Goal: Task Accomplishment & Management: Use online tool/utility

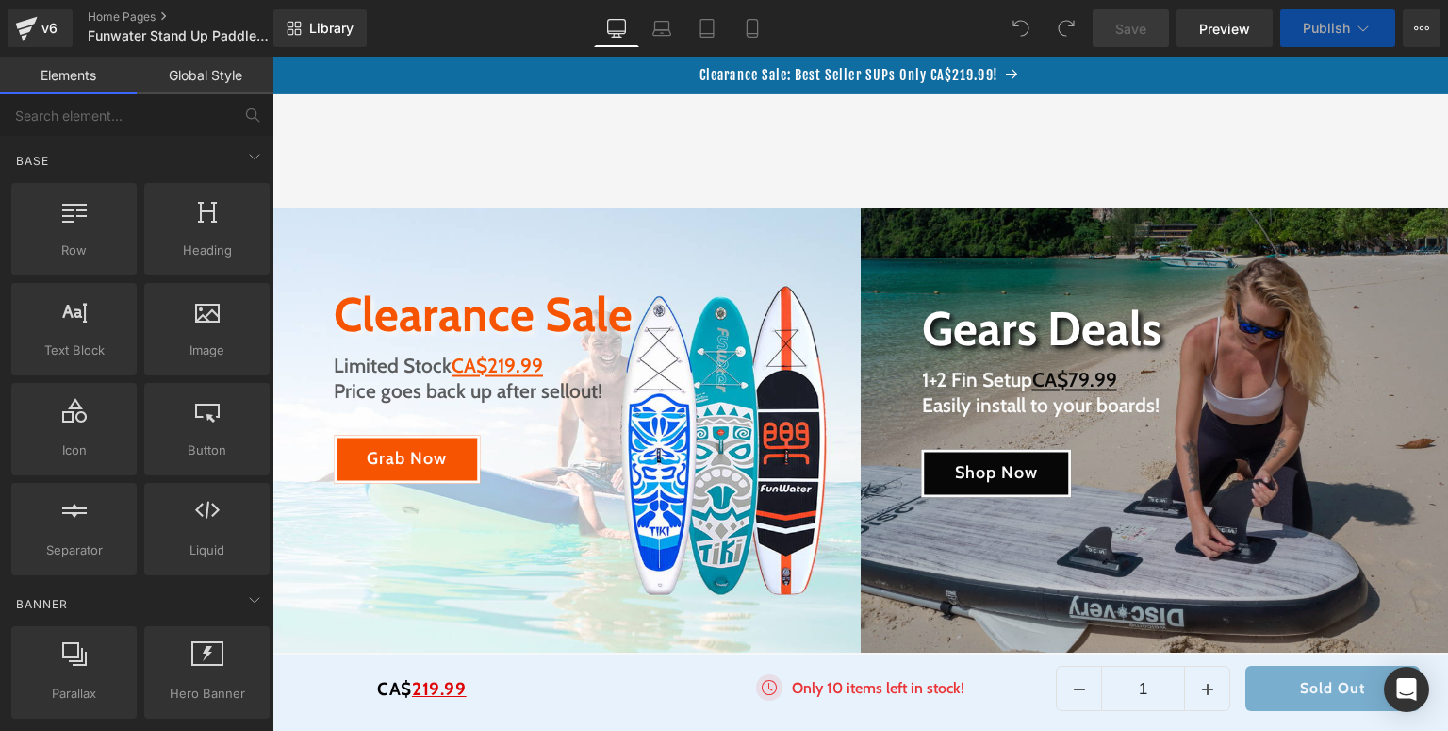
click at [840, 693] on div "Image Only 10 items left in stock! Text Block Icon List" at bounding box center [861, 693] width 392 height 38
click at [833, 690] on span "Icon List" at bounding box center [859, 688] width 53 height 23
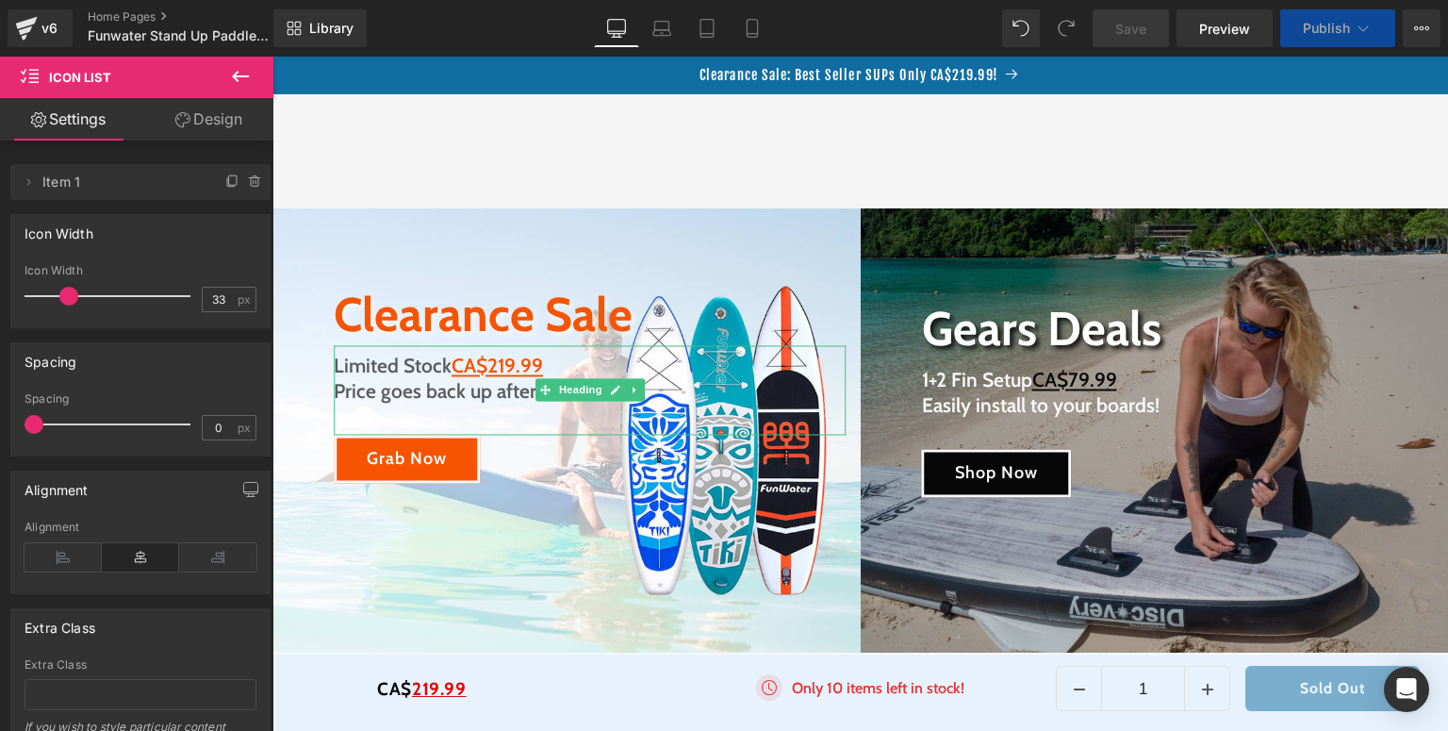
click at [953, 688] on span "BLACKFRIDAY has been copied to your clipboard!" at bounding box center [1080, 695] width 360 height 28
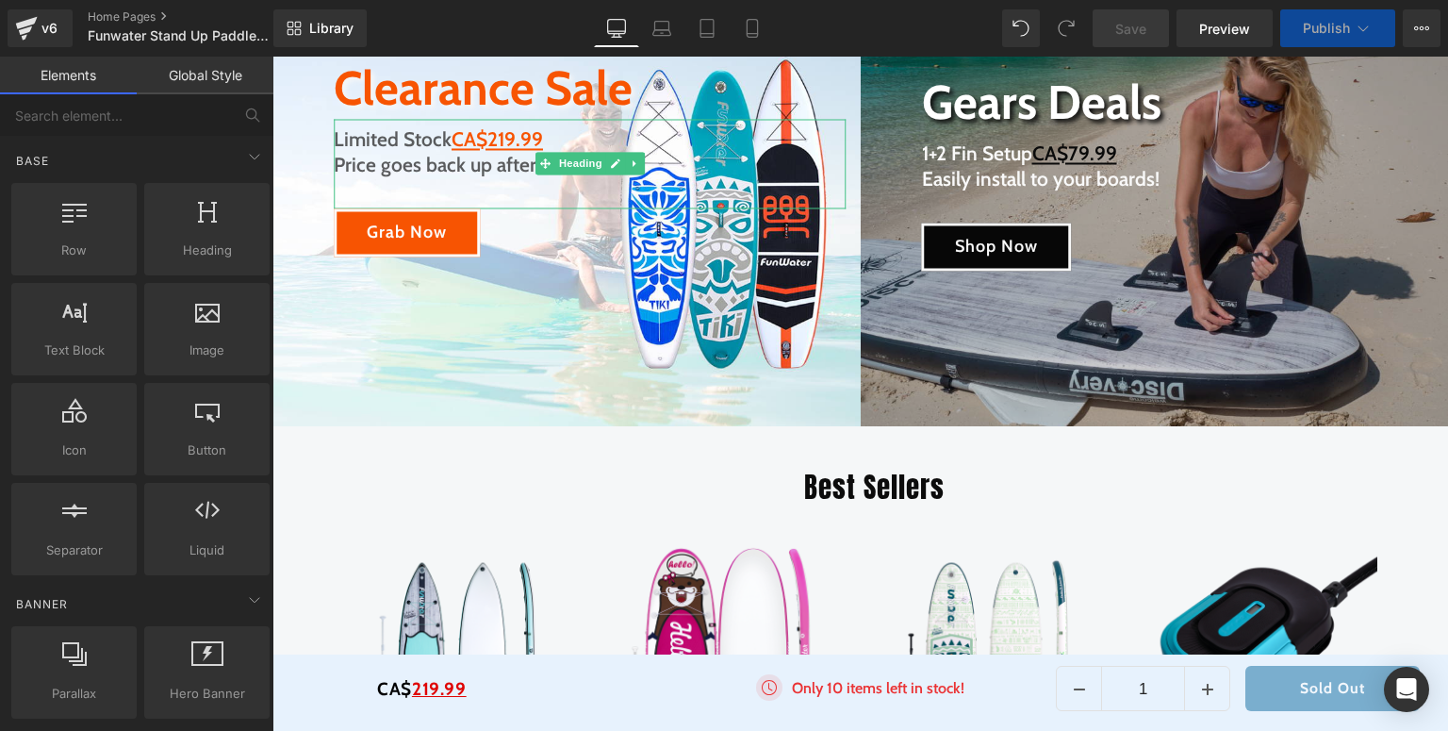
click at [792, 686] on p "Only 10 items left in stock!" at bounding box center [878, 688] width 173 height 23
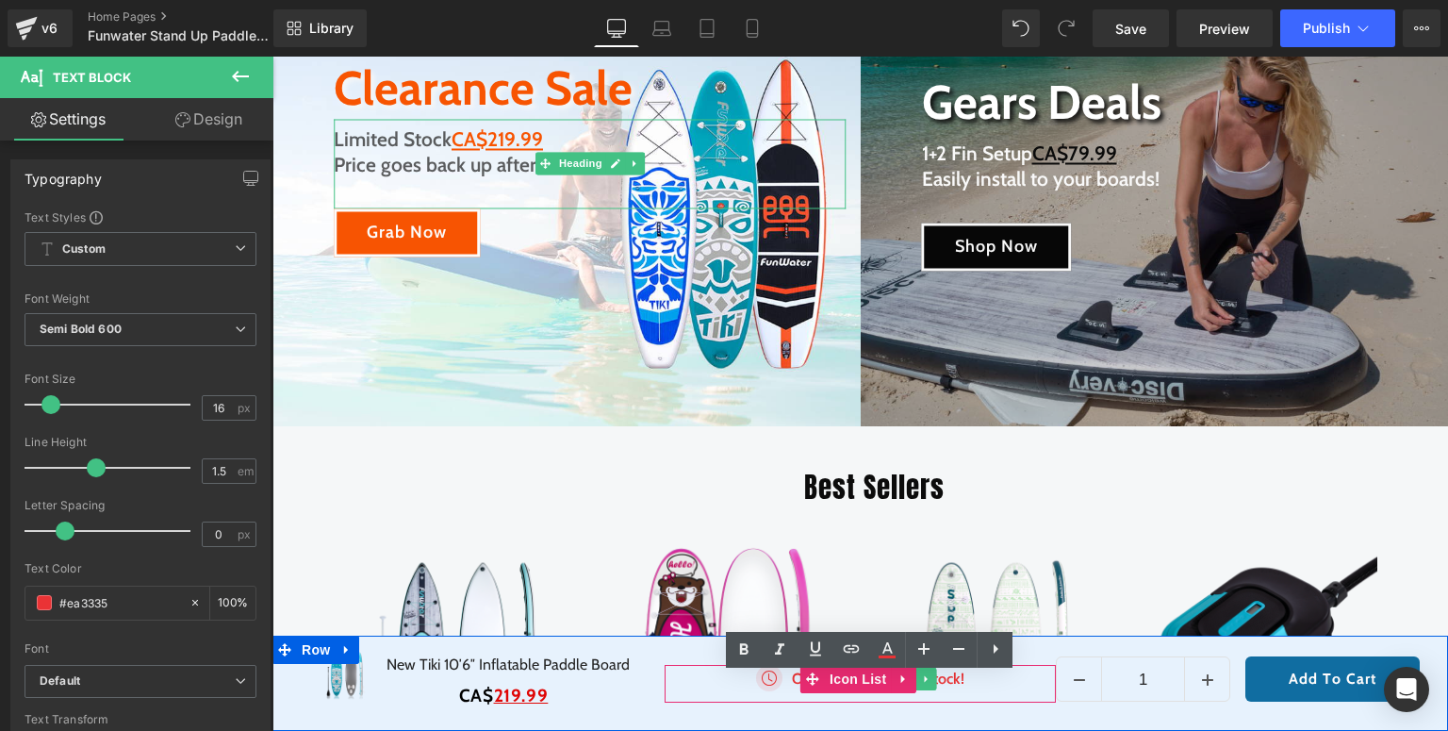
click at [792, 683] on p "Only 10 items left in stock!" at bounding box center [878, 678] width 173 height 23
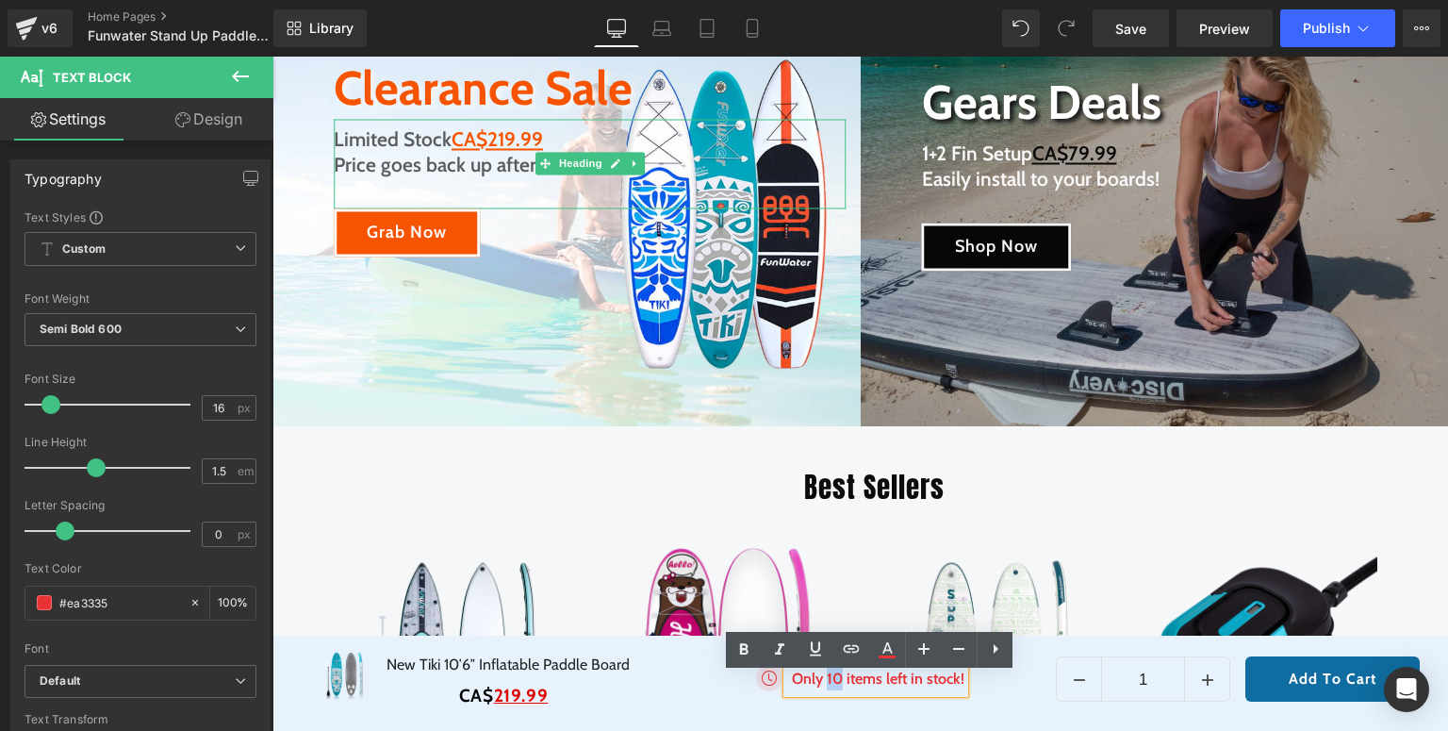
drag, startPoint x: 822, startPoint y: 681, endPoint x: 833, endPoint y: 681, distance: 11.3
click at [833, 681] on p "Only 10 items left in stock!" at bounding box center [878, 678] width 173 height 23
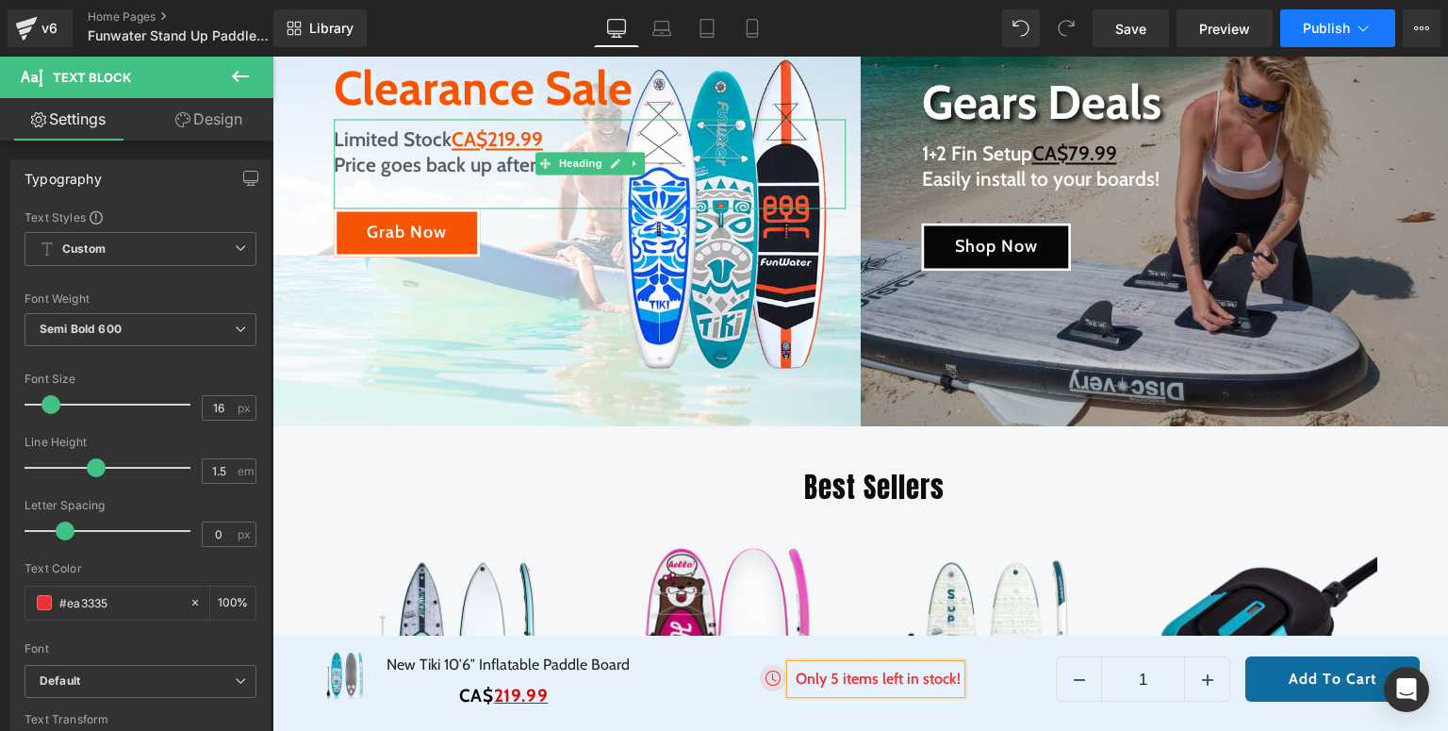
click at [1305, 30] on span "Publish" at bounding box center [1326, 28] width 47 height 15
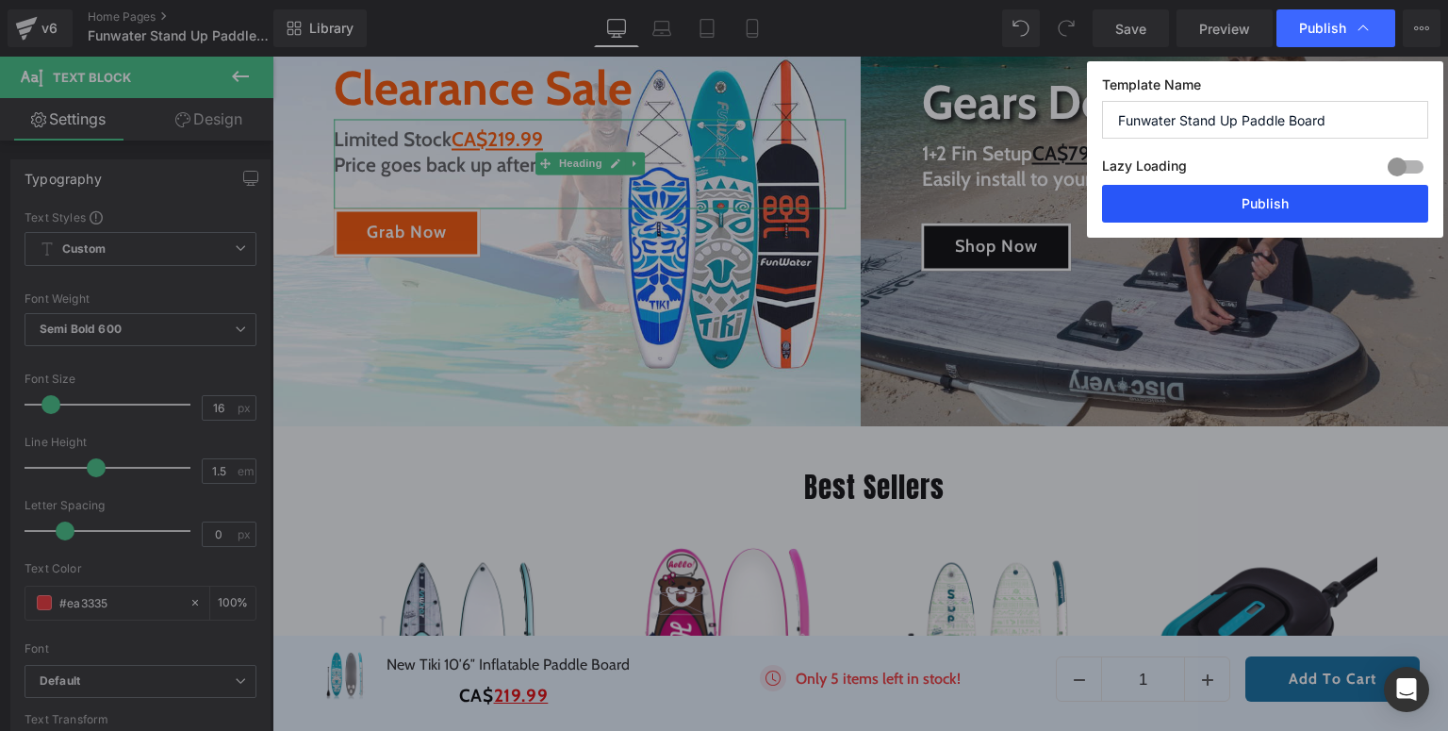
click at [1274, 201] on button "Publish" at bounding box center [1265, 204] width 326 height 38
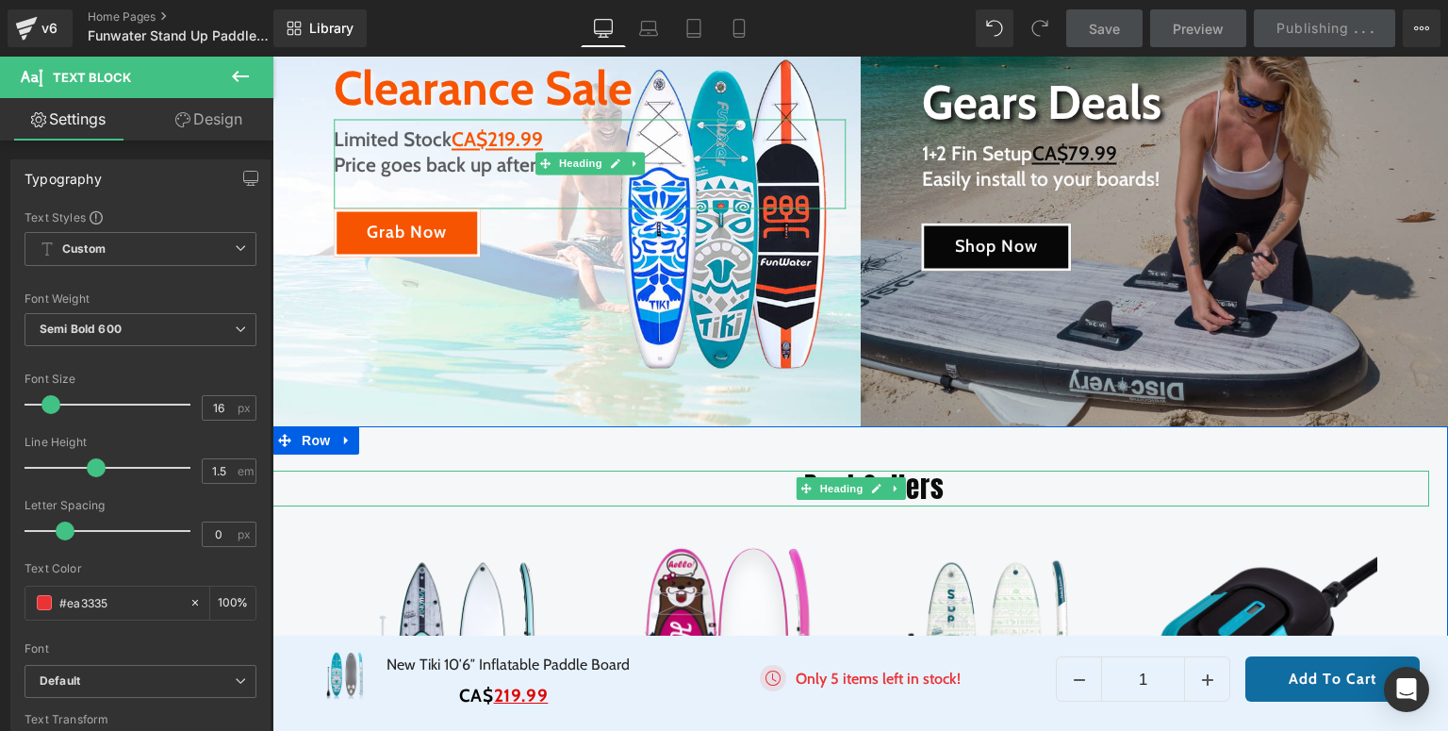
drag, startPoint x: 834, startPoint y: 486, endPoint x: 482, endPoint y: 471, distance: 352.9
click at [834, 486] on span "Heading" at bounding box center [840, 488] width 51 height 23
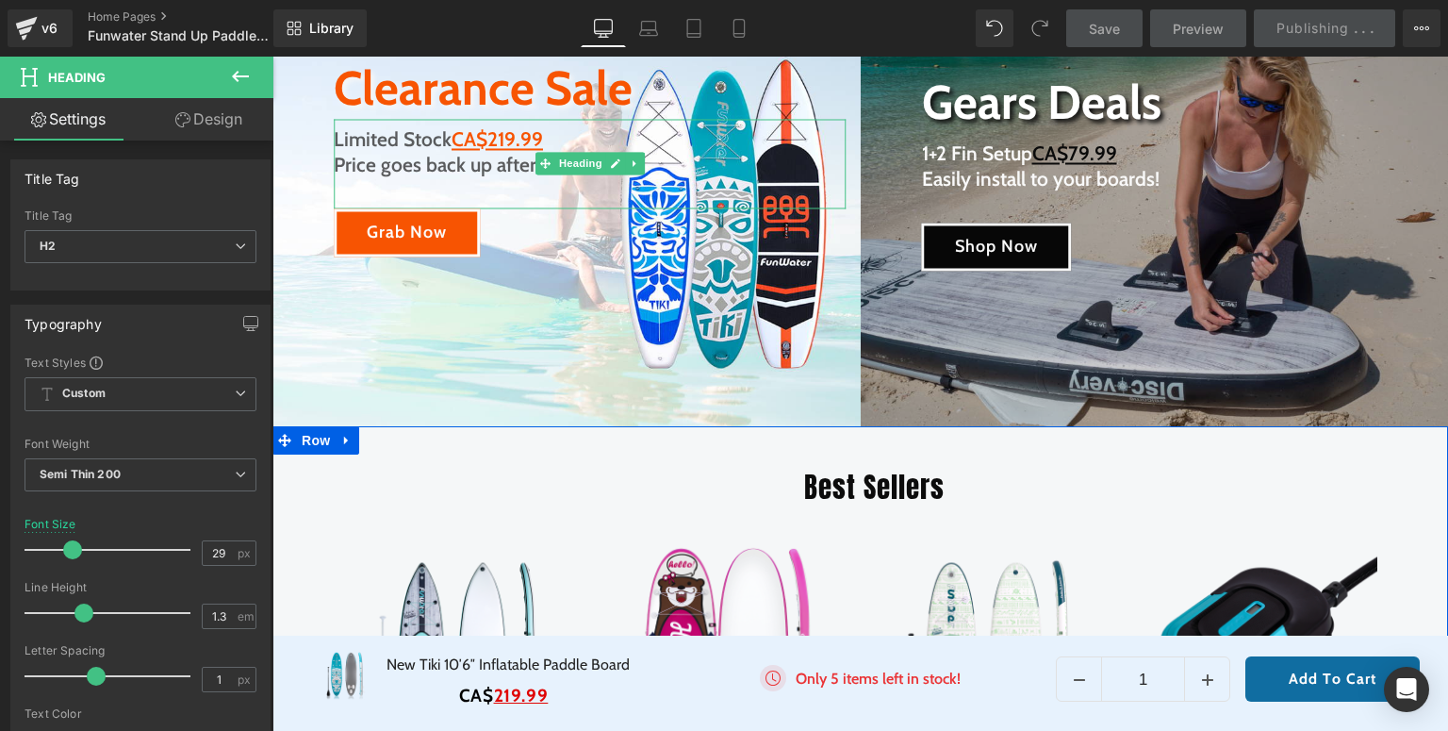
click at [540, 451] on div "Best Sellers Heading Sale Off (P) Image Add To Cart (P) Cart Button Row Devil R…" at bounding box center [860, 688] width 1176 height 511
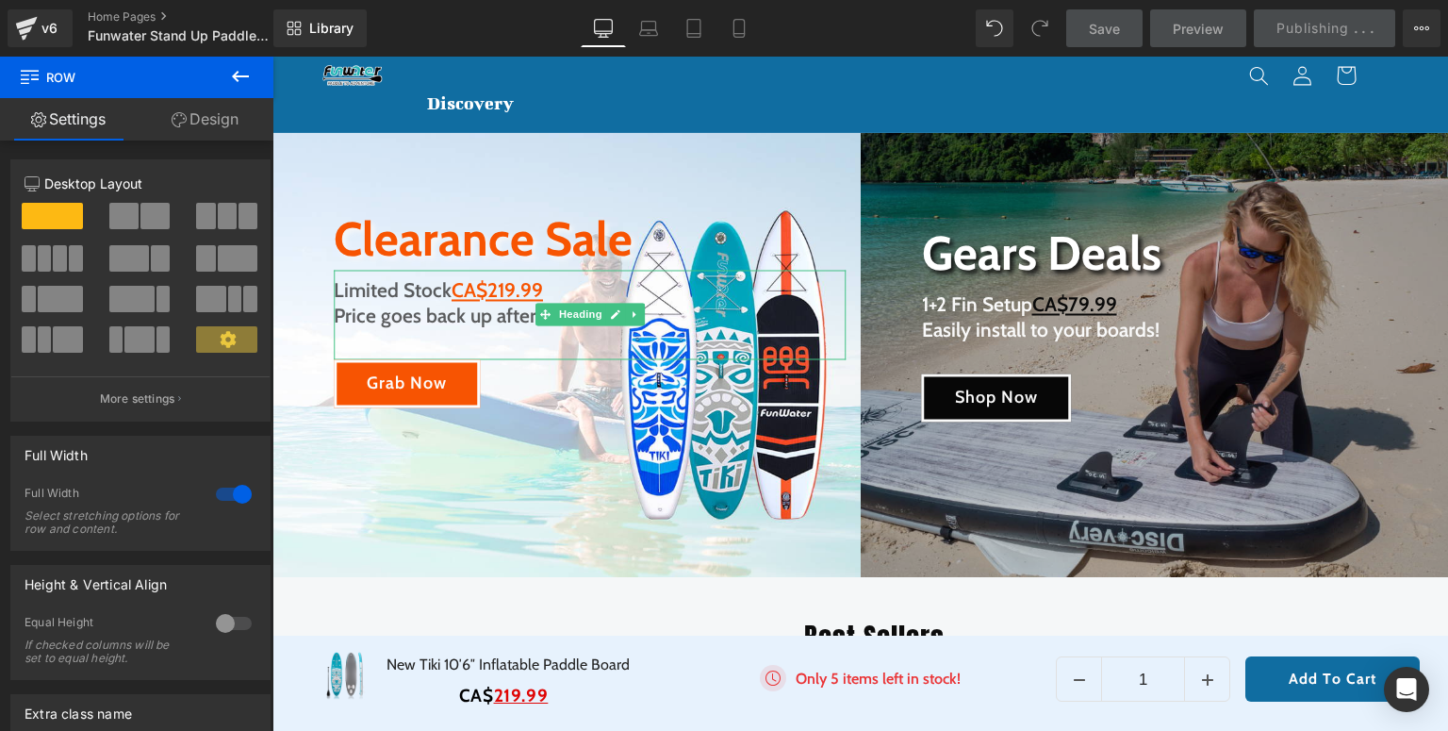
scroll to position [0, 0]
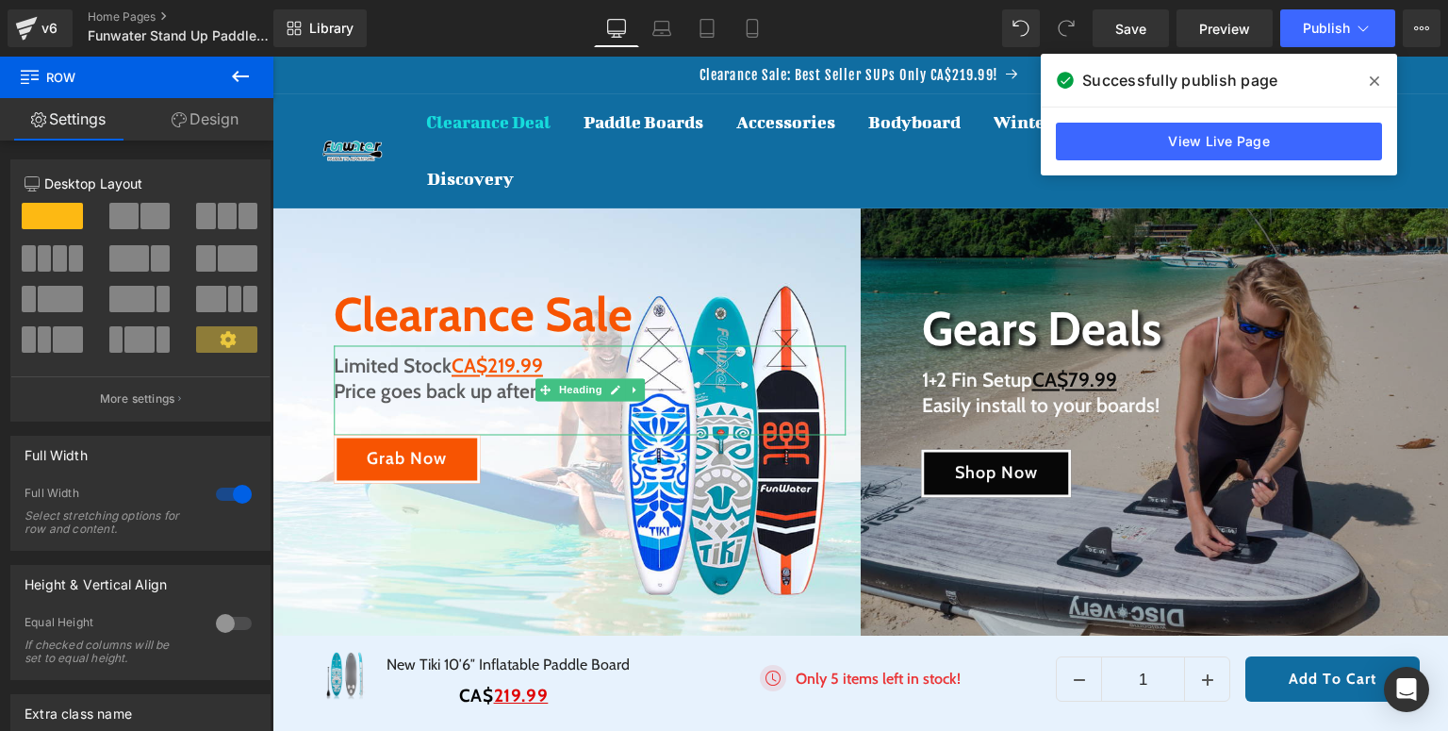
click at [1380, 72] on span at bounding box center [1374, 81] width 30 height 30
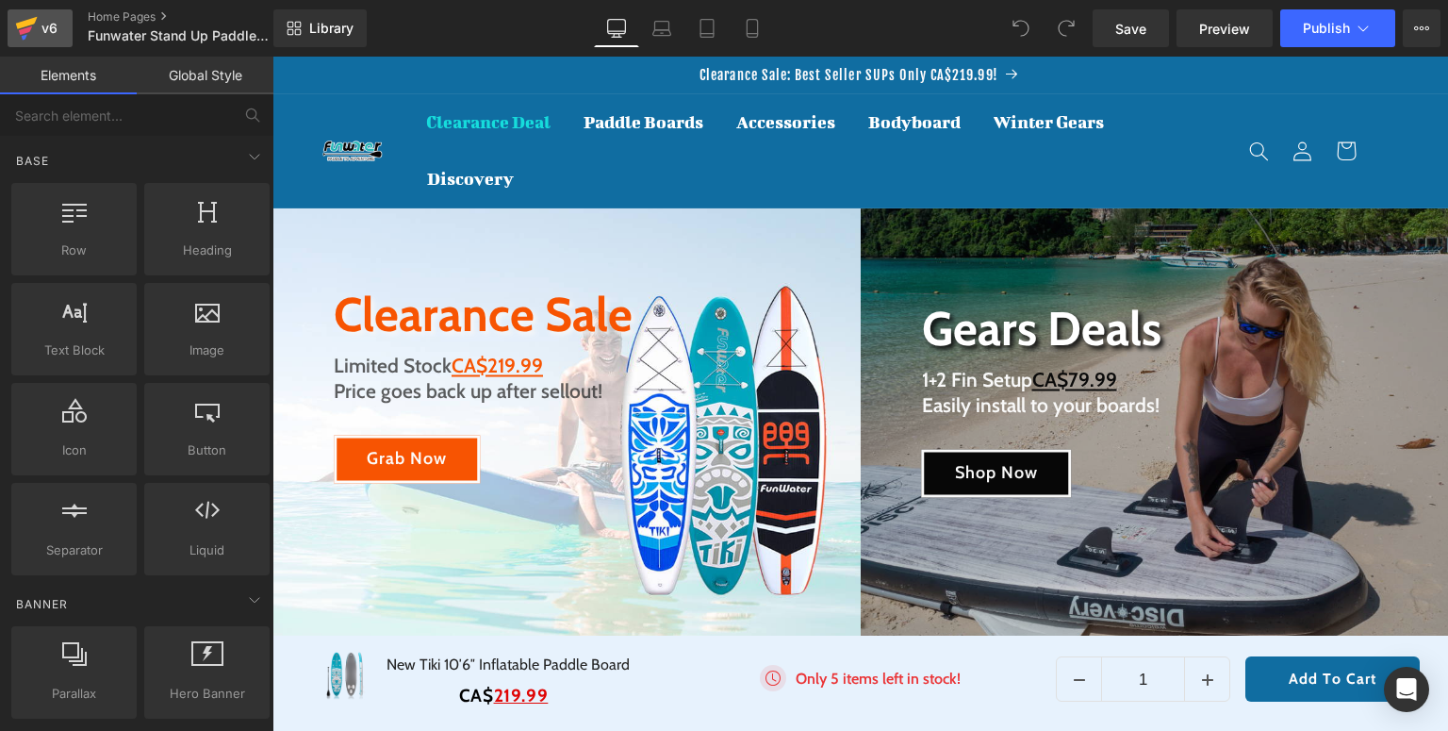
click at [39, 22] on div "v6" at bounding box center [50, 28] width 24 height 25
